Goal: Task Accomplishment & Management: Manage account settings

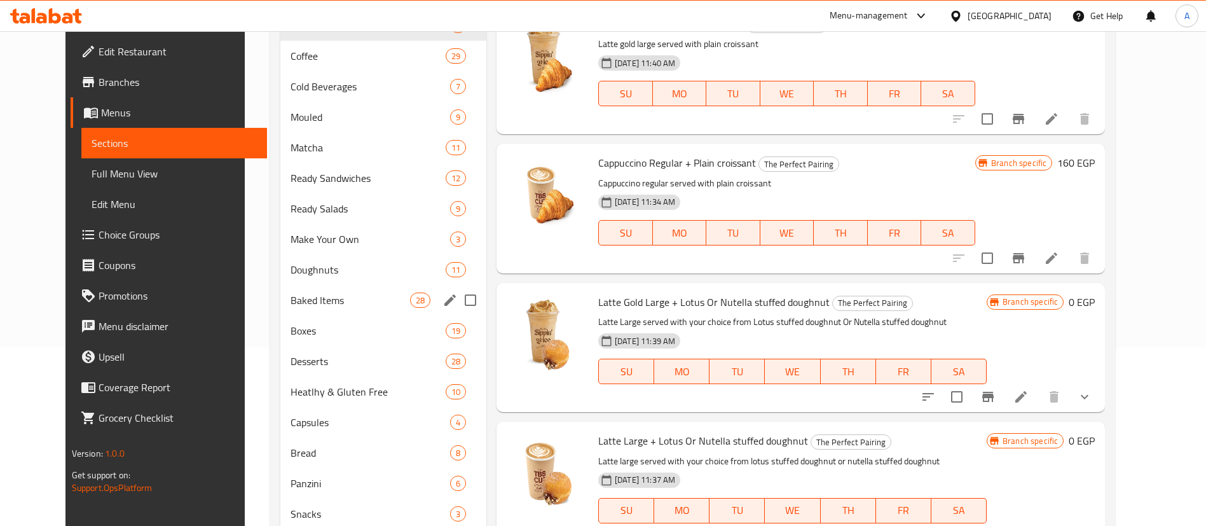
scroll to position [253, 0]
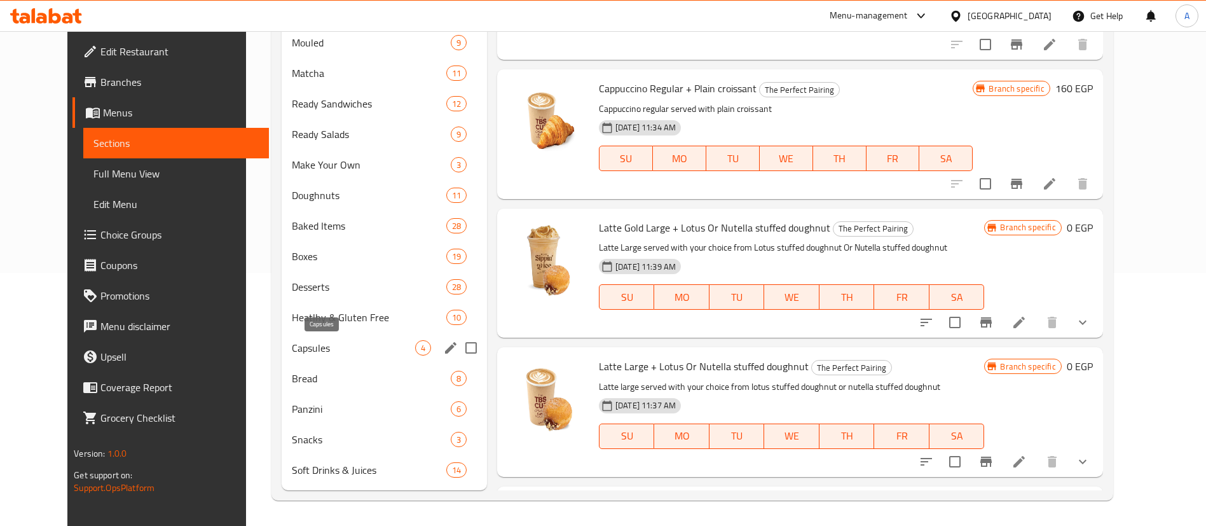
click at [292, 351] on span "Capsules" at bounding box center [353, 347] width 123 height 15
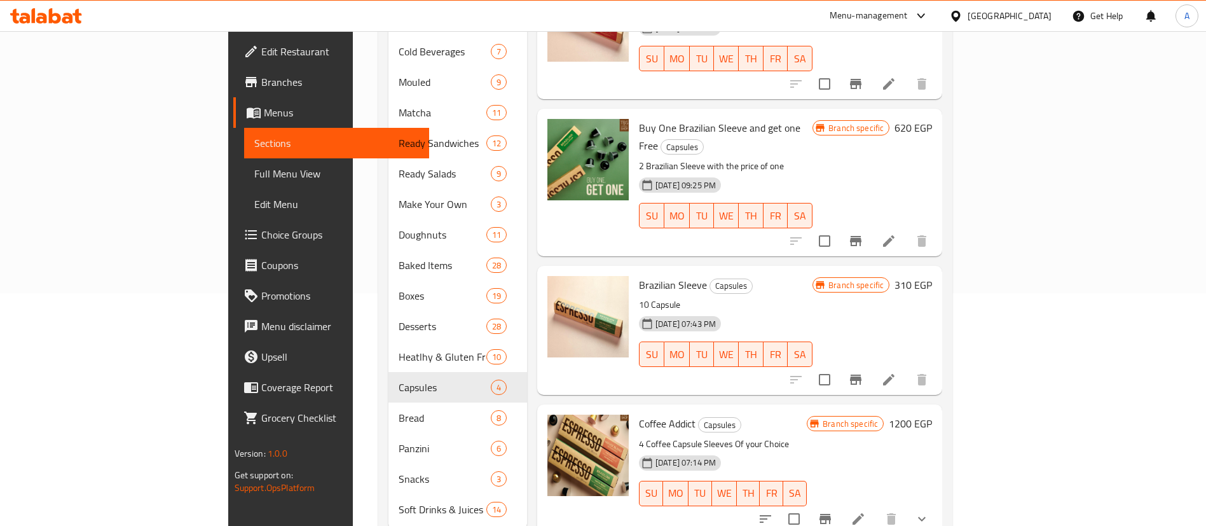
scroll to position [221, 0]
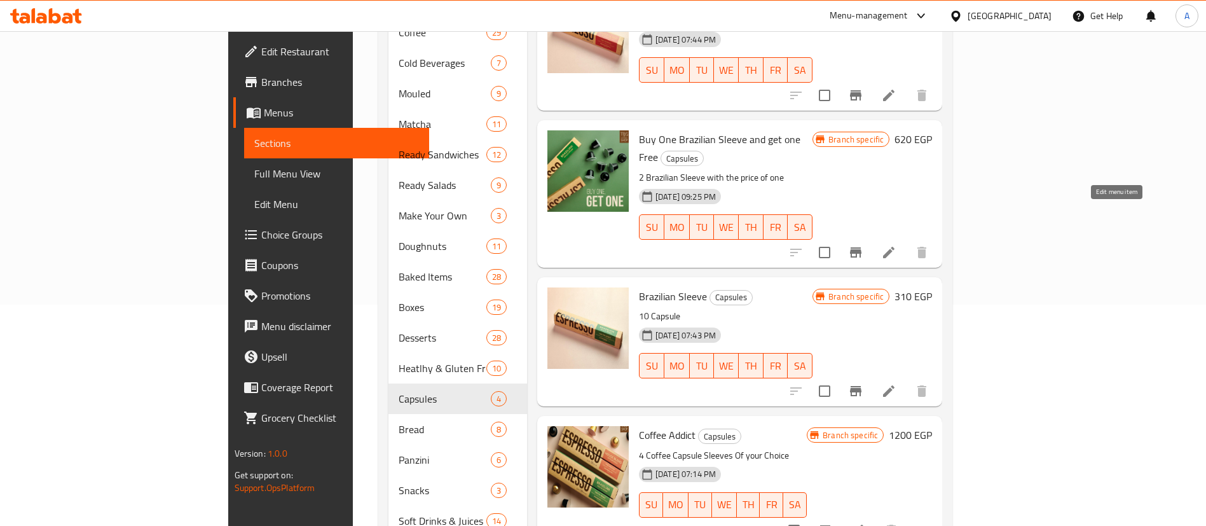
click at [895, 247] on icon at bounding box center [888, 252] width 11 height 11
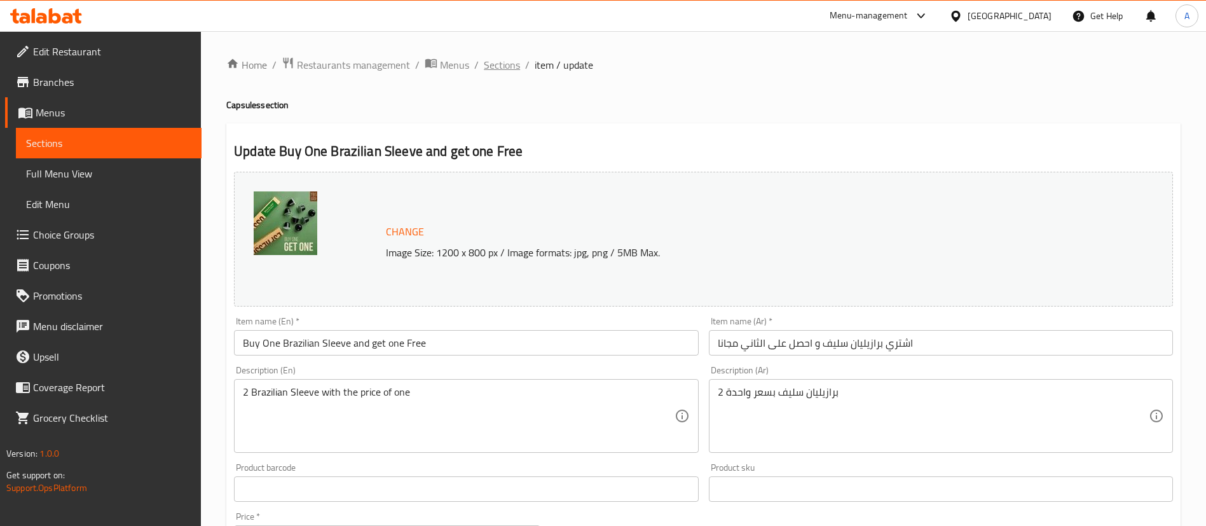
click at [500, 64] on span "Sections" at bounding box center [502, 64] width 36 height 15
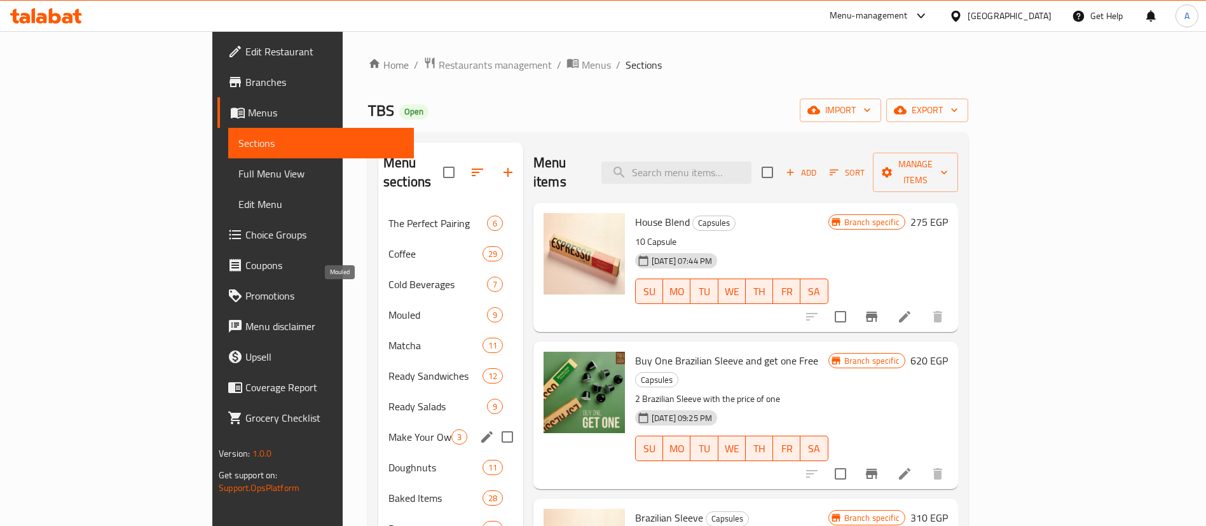
scroll to position [191, 0]
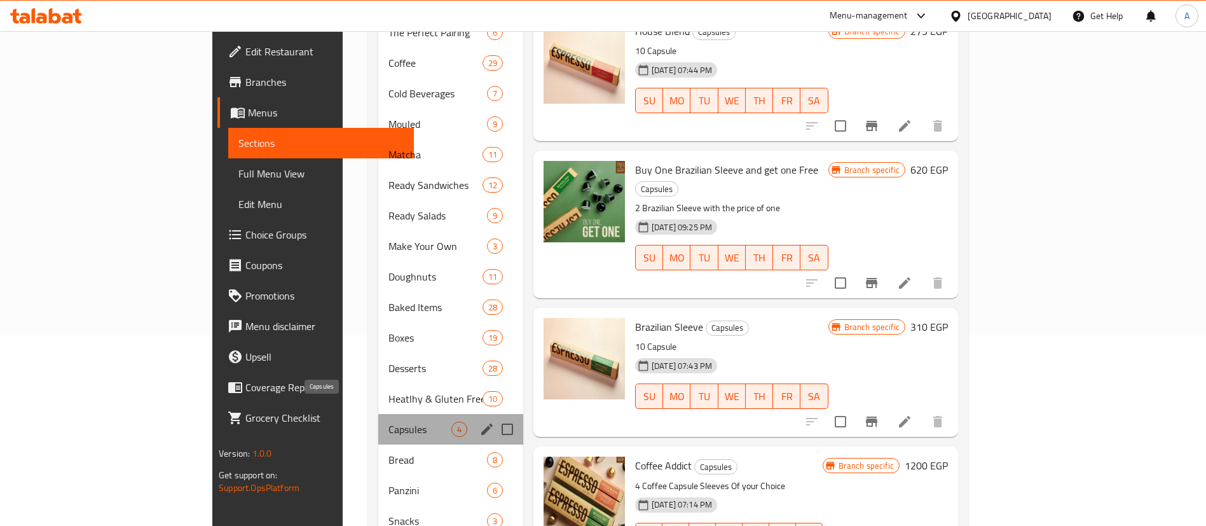
click at [389, 422] on span "Capsules" at bounding box center [420, 429] width 63 height 15
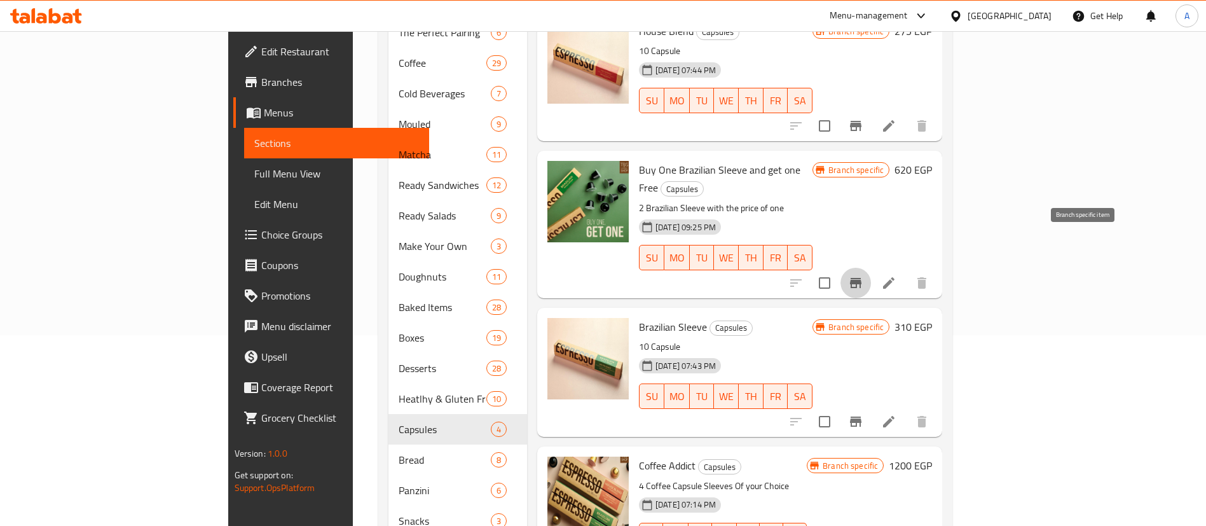
click at [862, 278] on icon "Branch-specific-item" at bounding box center [855, 283] width 11 height 10
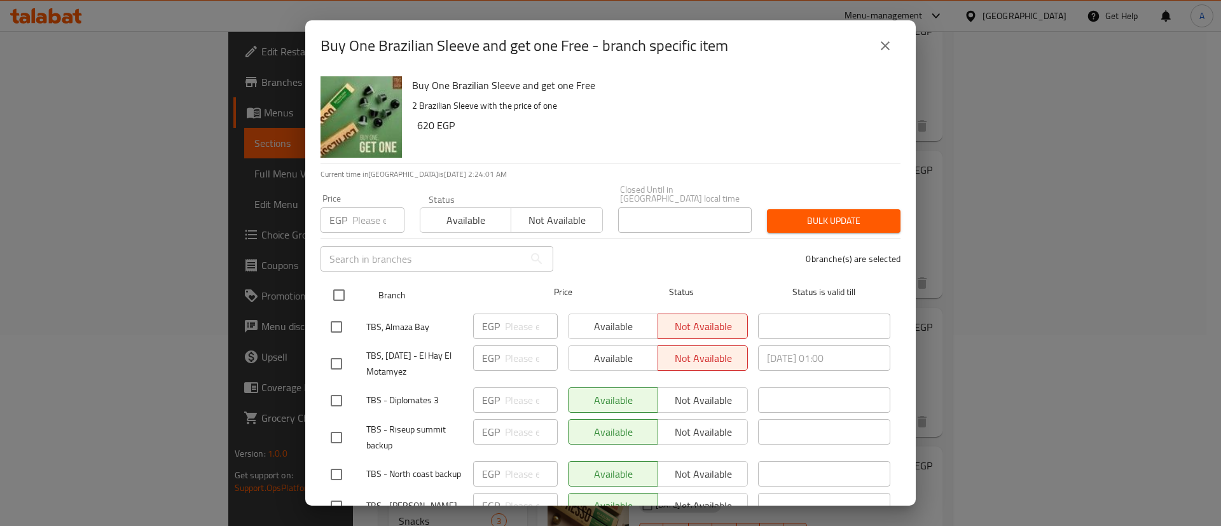
click at [343, 284] on input "checkbox" at bounding box center [339, 295] width 27 height 27
checkbox input "true"
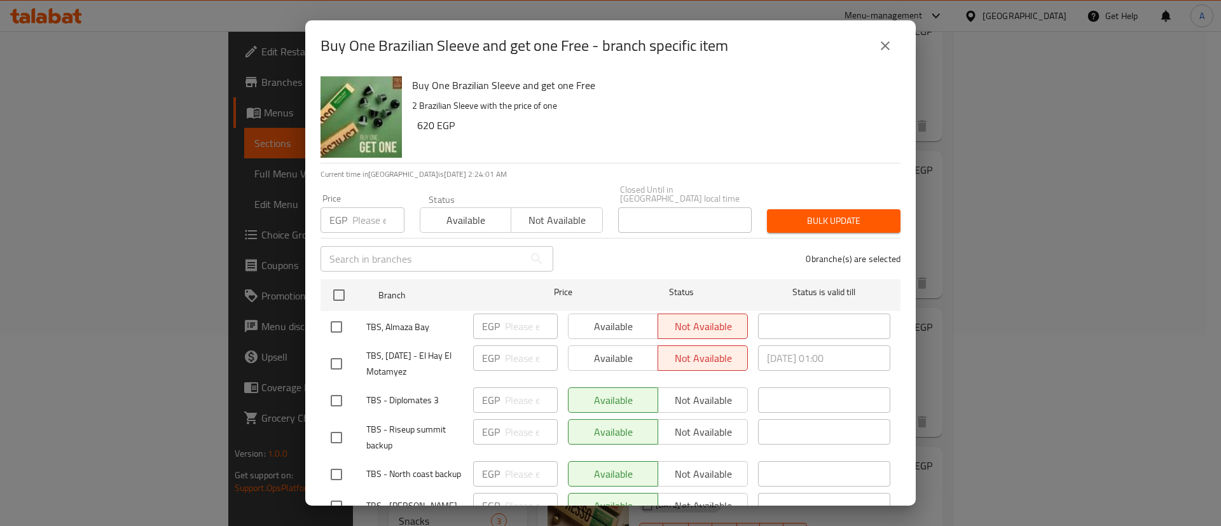
checkbox input "true"
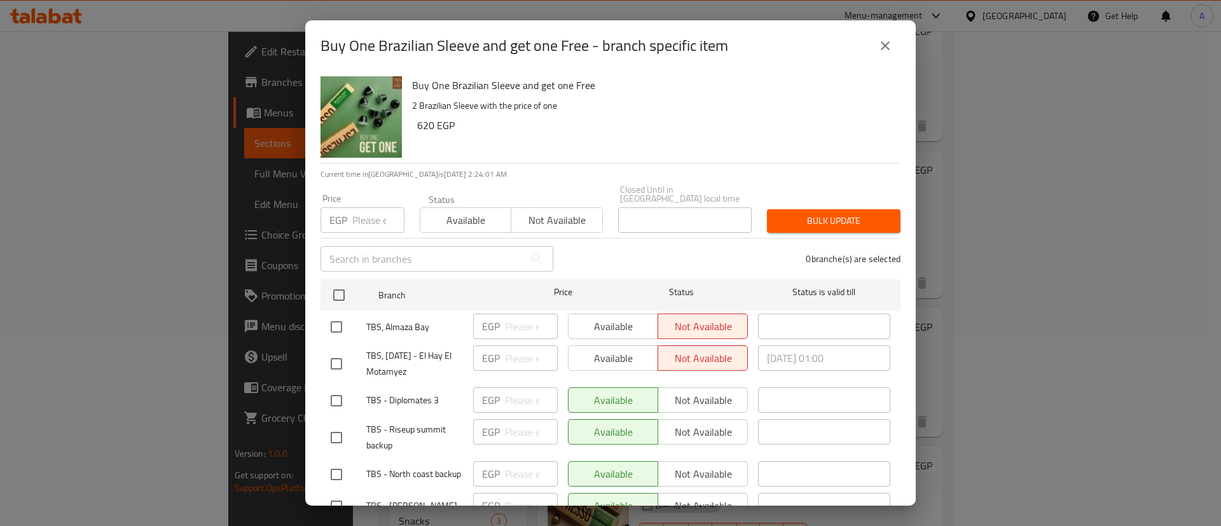
checkbox input "true"
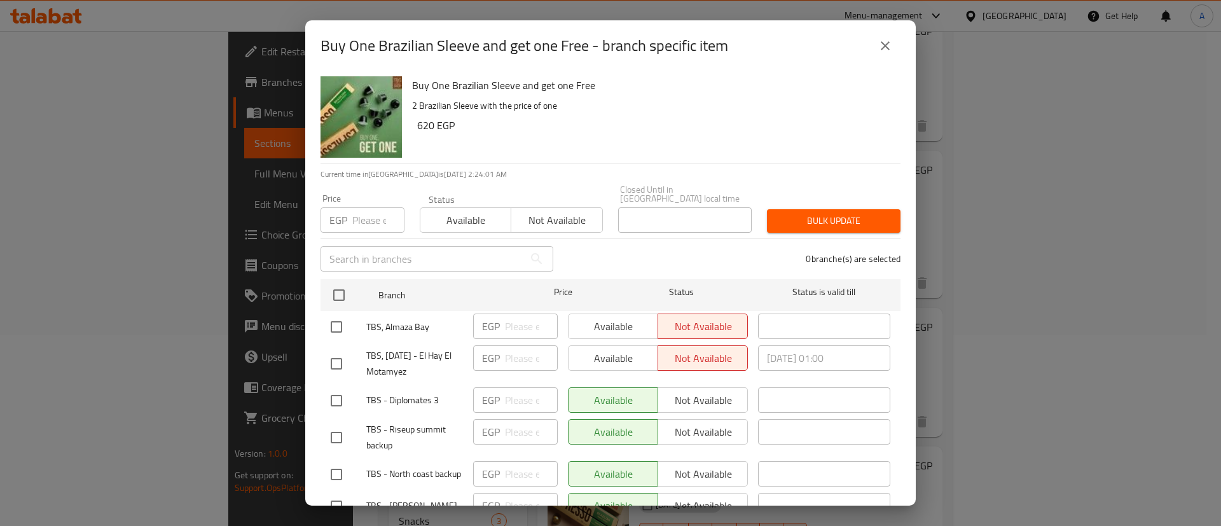
checkbox input "true"
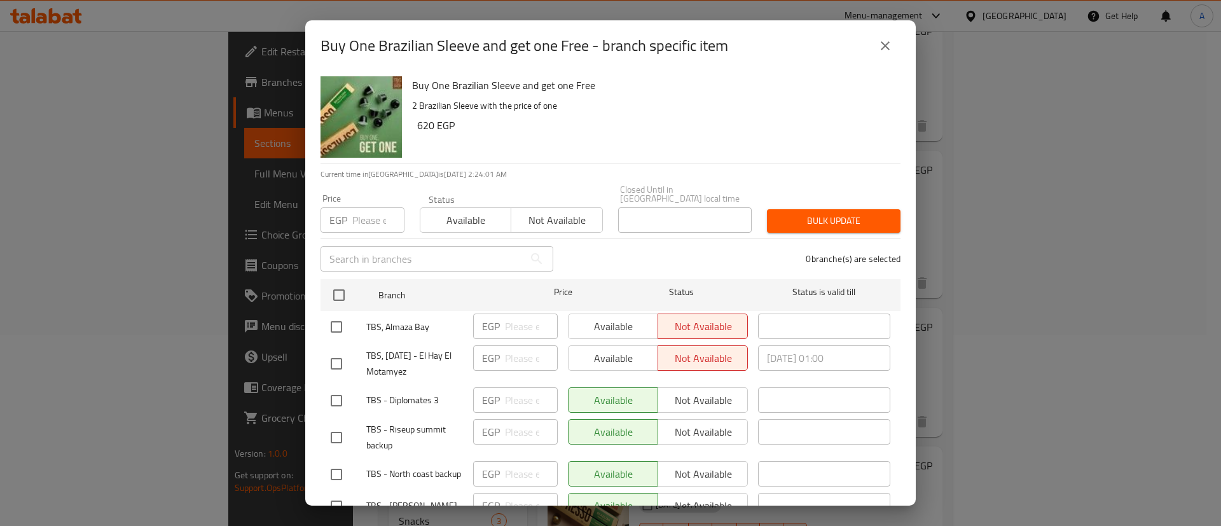
checkbox input "true"
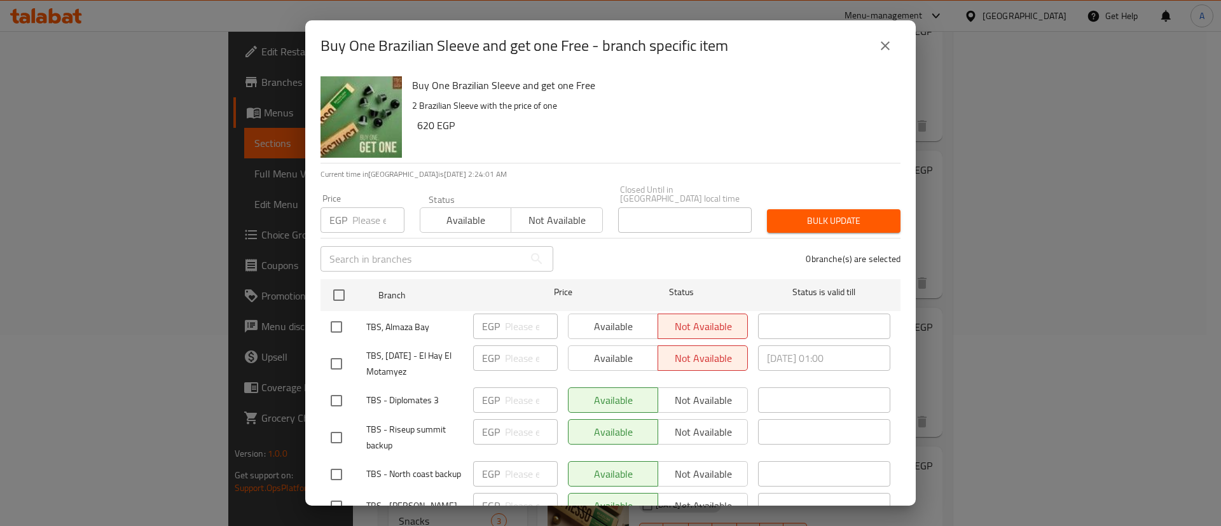
checkbox input "true"
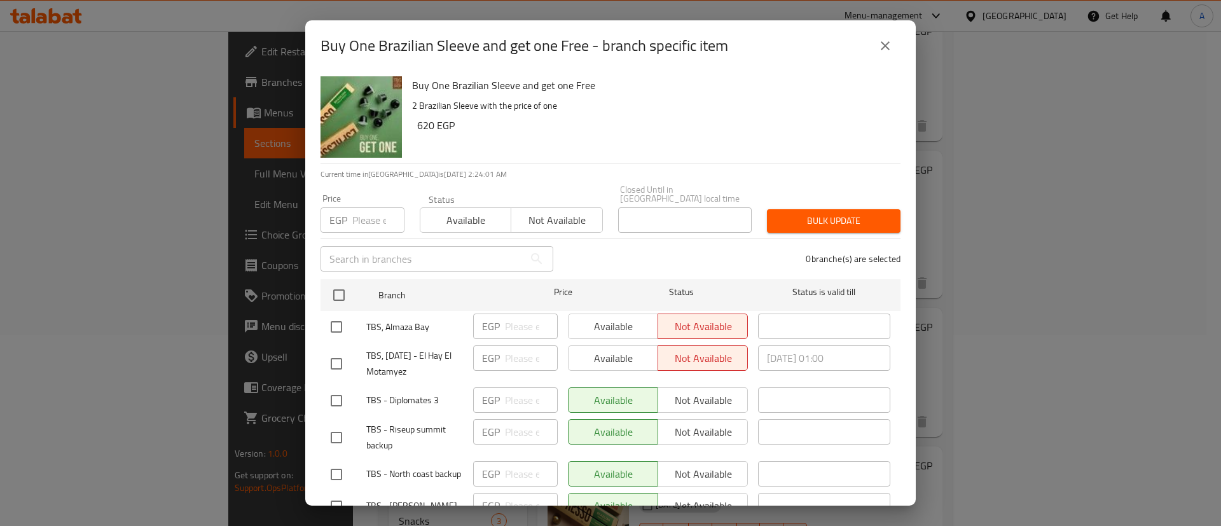
checkbox input "true"
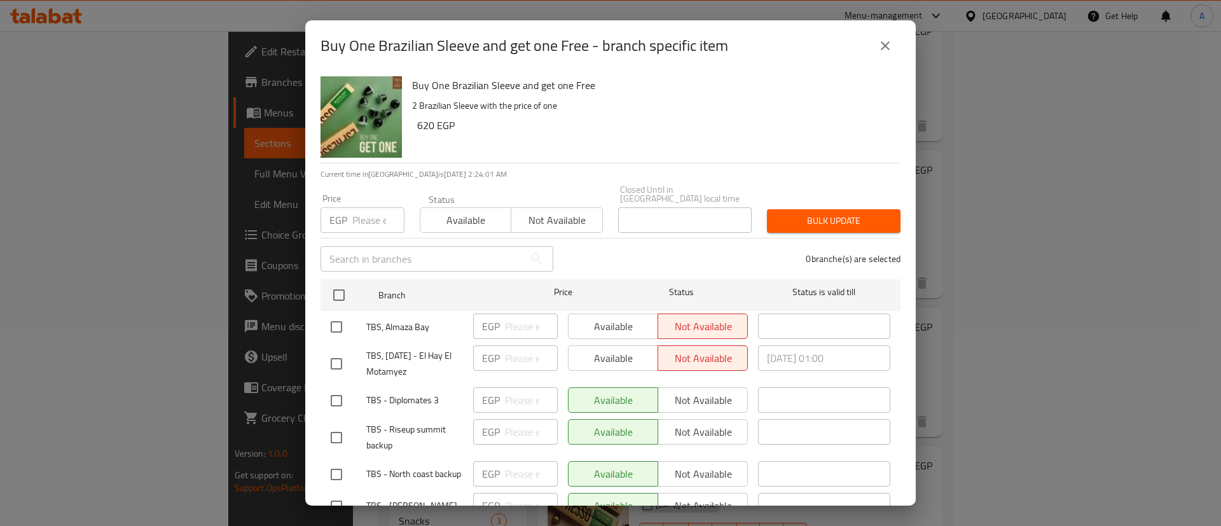
checkbox input "true"
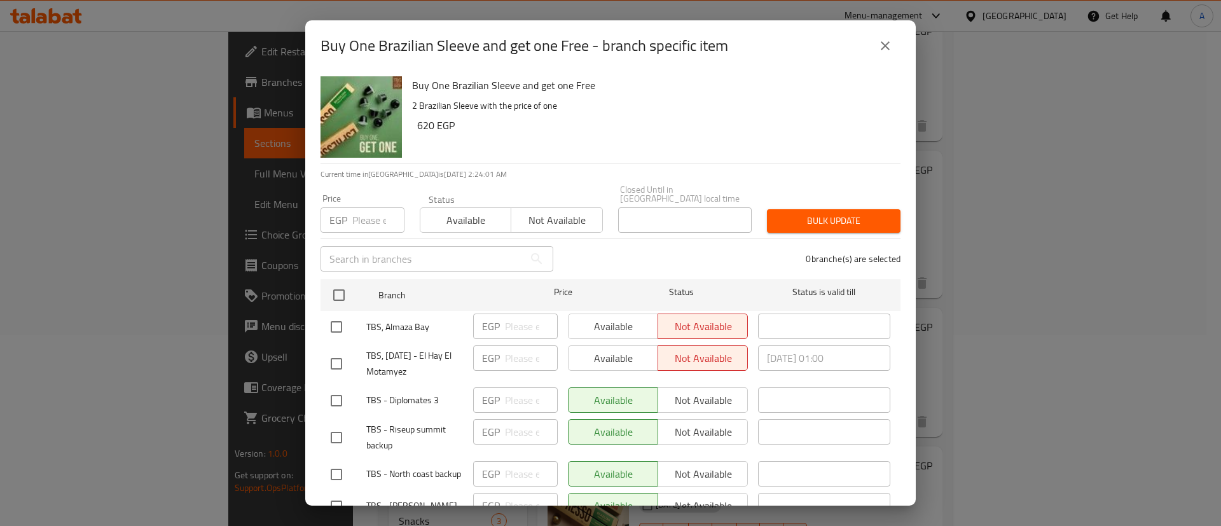
checkbox input "true"
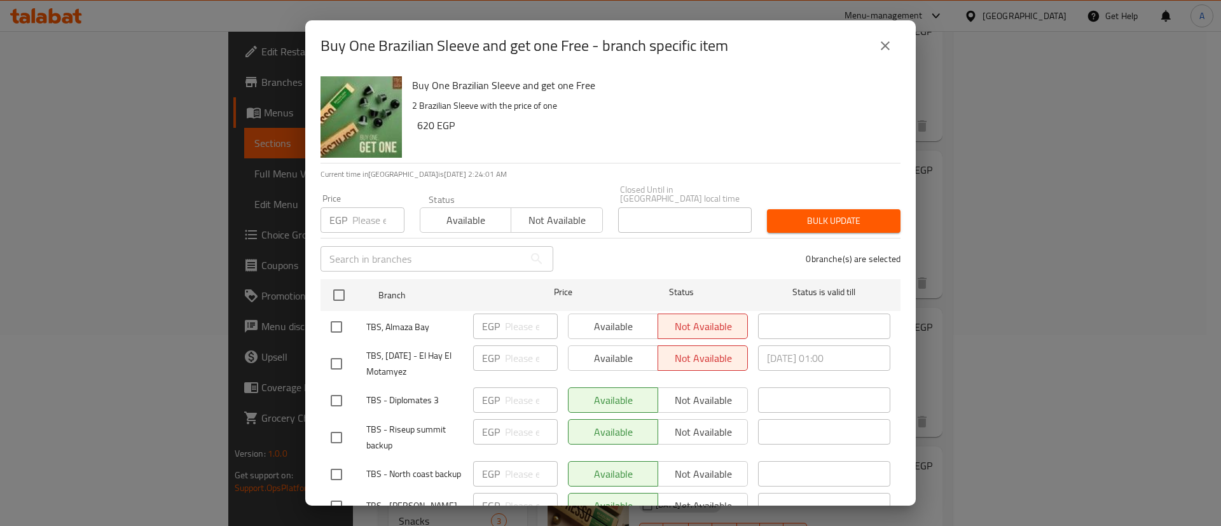
checkbox input "true"
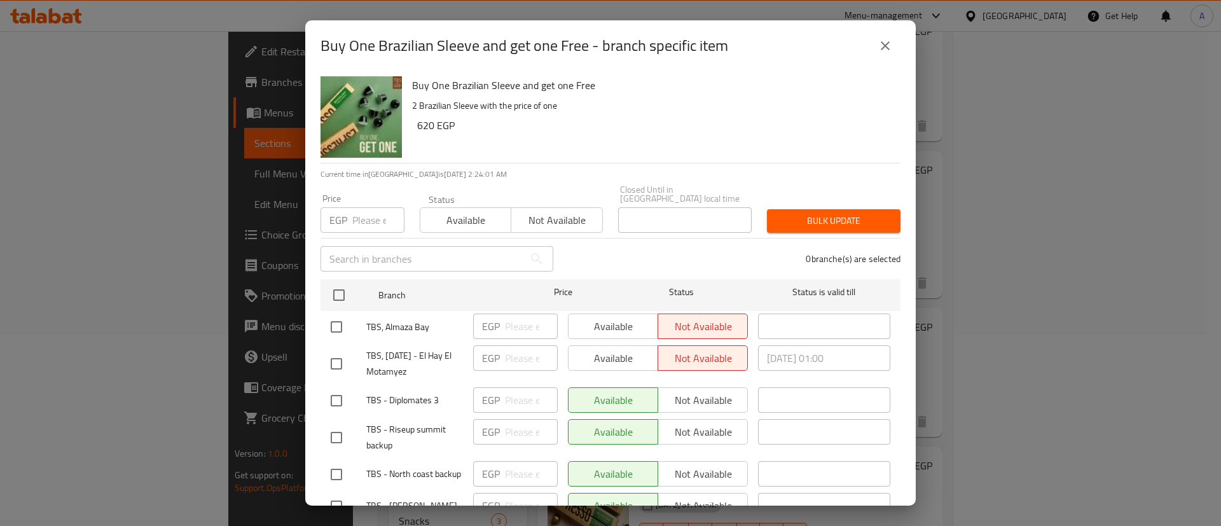
checkbox input "true"
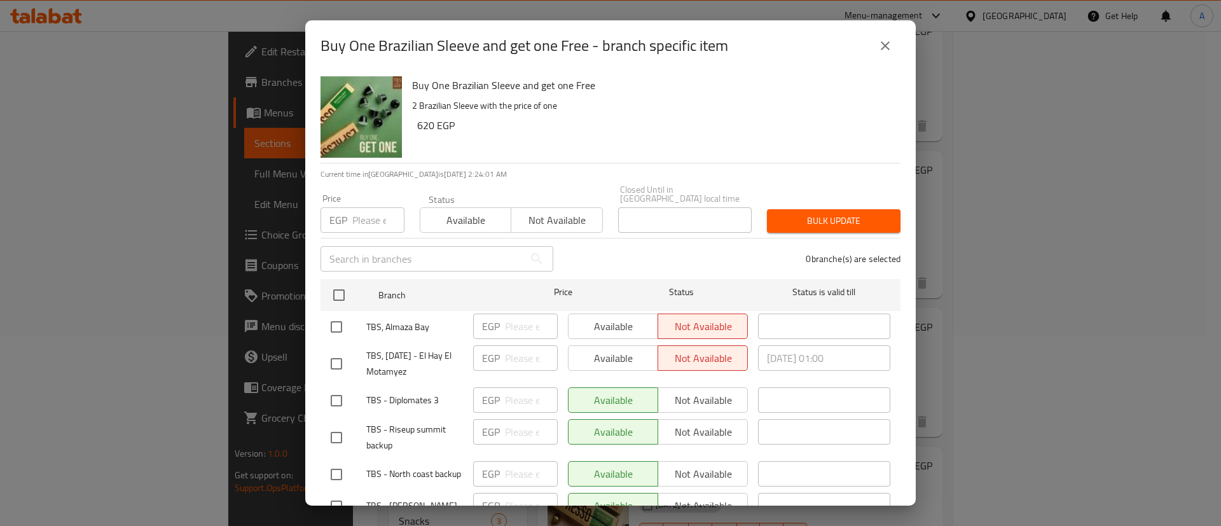
checkbox input "true"
drag, startPoint x: 437, startPoint y: 212, endPoint x: 639, endPoint y: 223, distance: 202.5
click at [439, 212] on span "Available" at bounding box center [465, 220] width 81 height 18
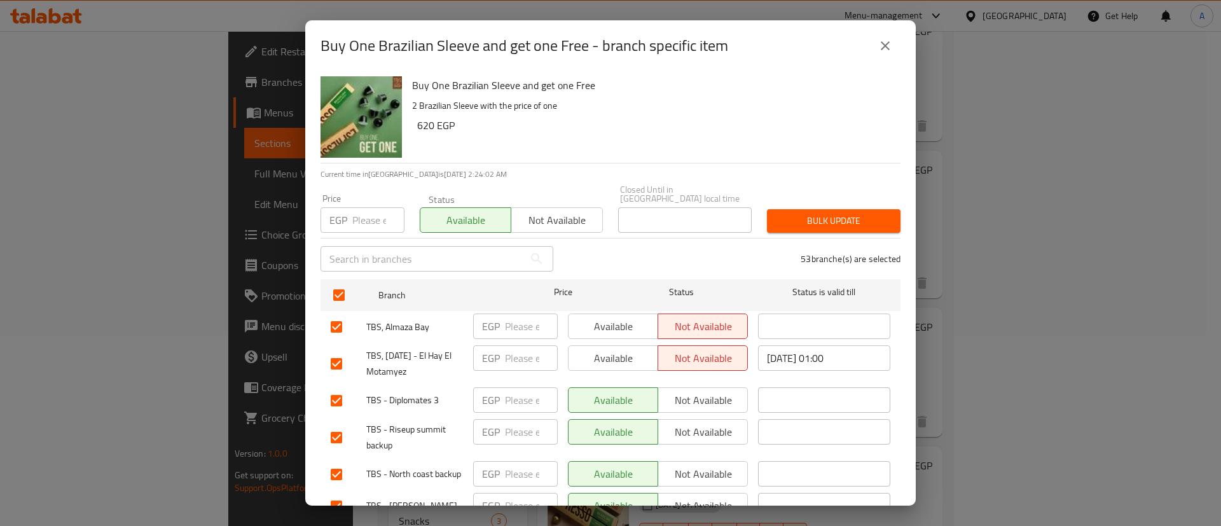
click at [841, 213] on span "Bulk update" at bounding box center [833, 221] width 113 height 16
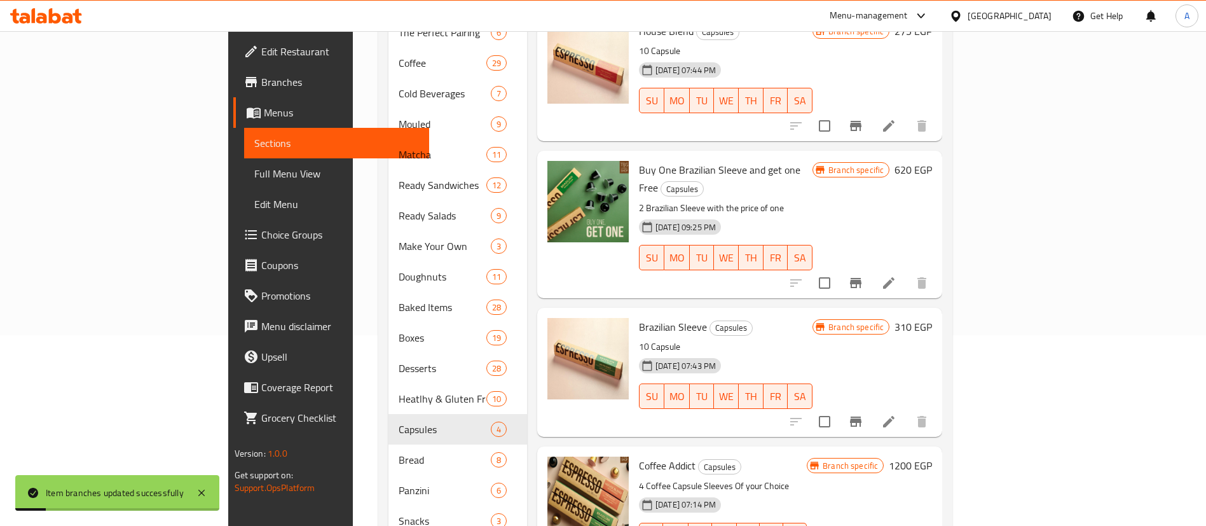
scroll to position [0, 0]
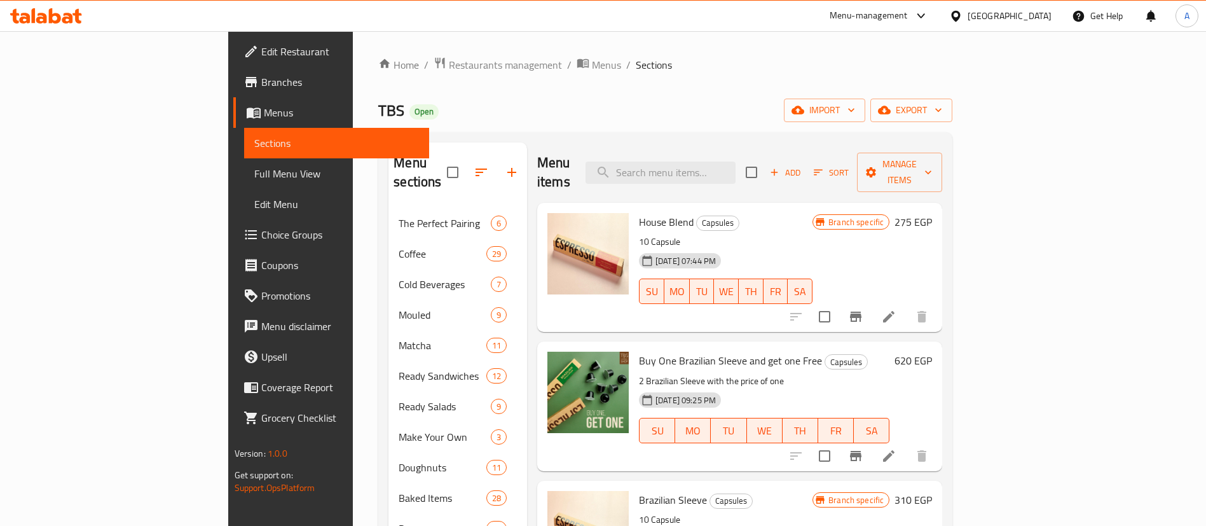
click at [907, 444] on li at bounding box center [889, 455] width 36 height 23
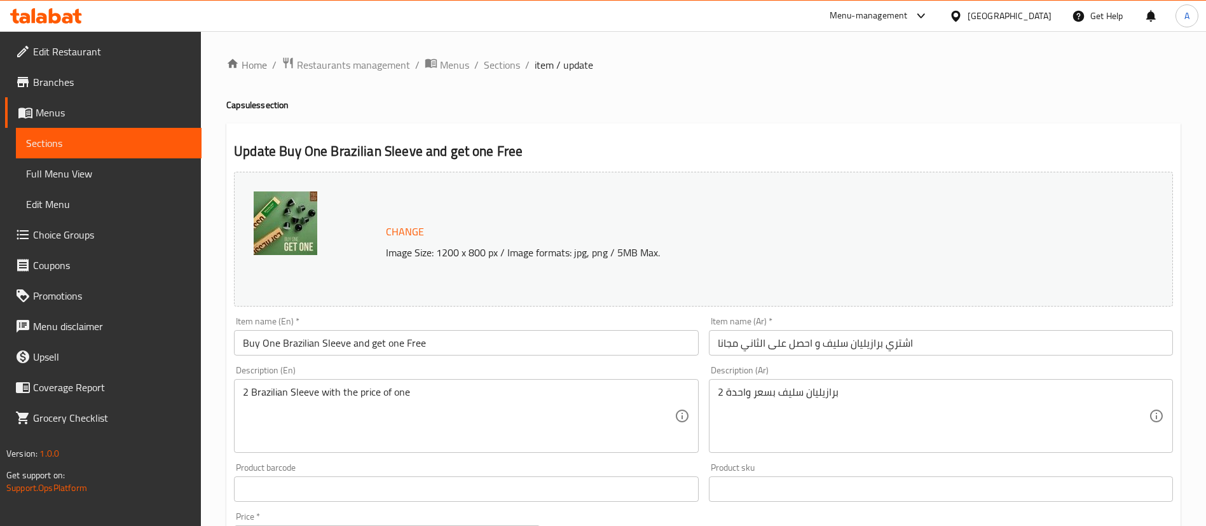
click at [128, 88] on span "Branches" at bounding box center [112, 81] width 158 height 15
